Goal: Check status: Check status

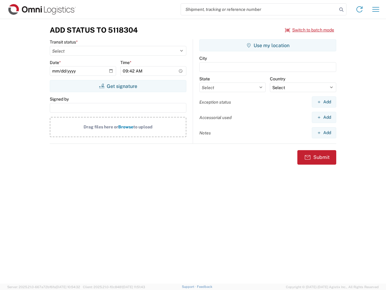
click at [259, 9] on input "search" at bounding box center [259, 9] width 156 height 11
click at [342, 10] on icon at bounding box center [341, 9] width 8 height 8
click at [360, 9] on icon at bounding box center [360, 10] width 10 height 10
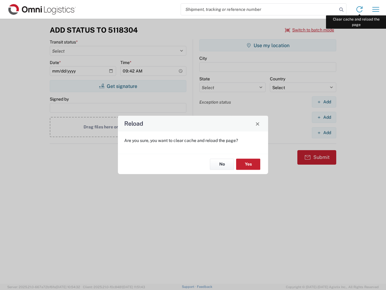
click at [376, 9] on div "Reload Are you sure, you want to clear cache and reload the page? No Yes" at bounding box center [193, 145] width 386 height 290
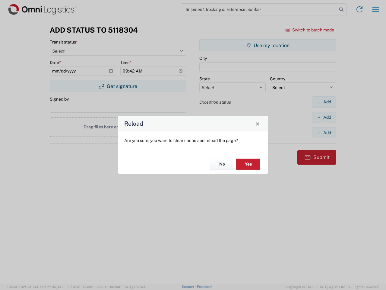
click at [310, 30] on div "Reload Are you sure, you want to clear cache and reload the page? No Yes" at bounding box center [193, 145] width 386 height 290
click at [118, 86] on div "Reload Are you sure, you want to clear cache and reload the page? No Yes" at bounding box center [193, 145] width 386 height 290
click at [268, 45] on div "Reload Are you sure, you want to clear cache and reload the page? No Yes" at bounding box center [193, 145] width 386 height 290
click at [324, 102] on div "Reload Are you sure, you want to clear cache and reload the page? No Yes" at bounding box center [193, 145] width 386 height 290
click at [324, 117] on div "Reload Are you sure, you want to clear cache and reload the page? No Yes" at bounding box center [193, 145] width 386 height 290
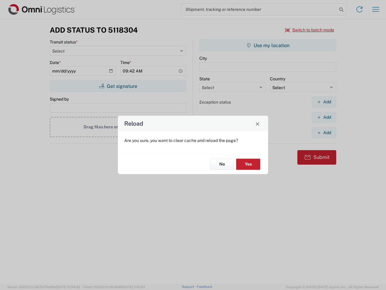
click at [324, 133] on div "Reload Are you sure, you want to clear cache and reload the page? No Yes" at bounding box center [193, 145] width 386 height 290
